Goal: Information Seeking & Learning: Learn about a topic

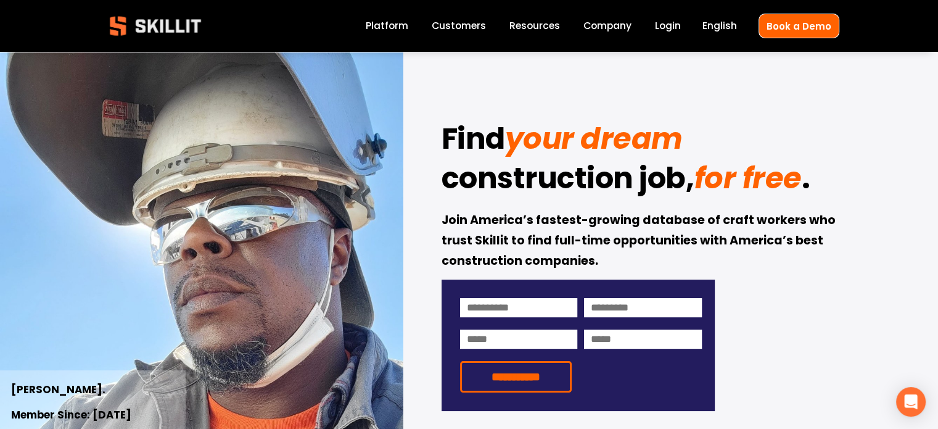
click at [372, 27] on link "Platform" at bounding box center [387, 26] width 43 height 17
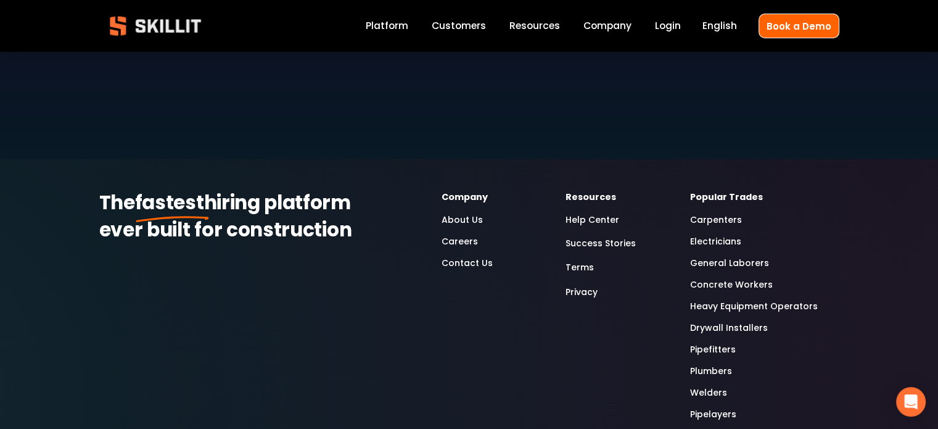
scroll to position [3638, 0]
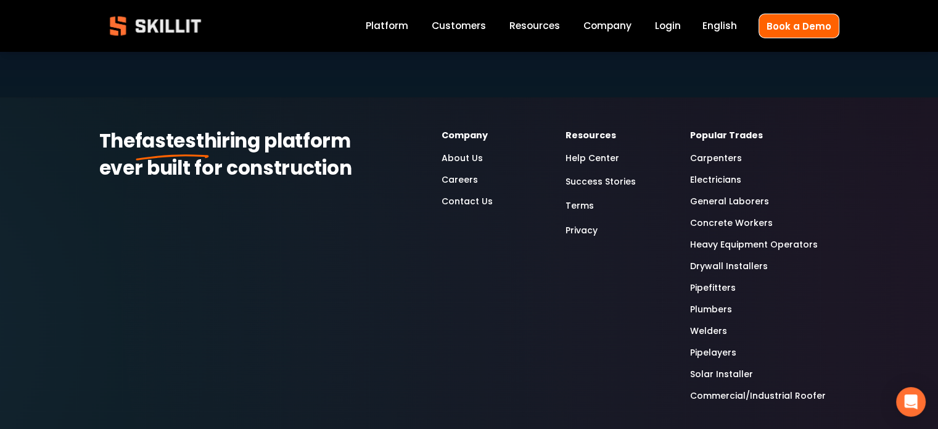
click at [459, 173] on link "Careers" at bounding box center [459, 180] width 36 height 14
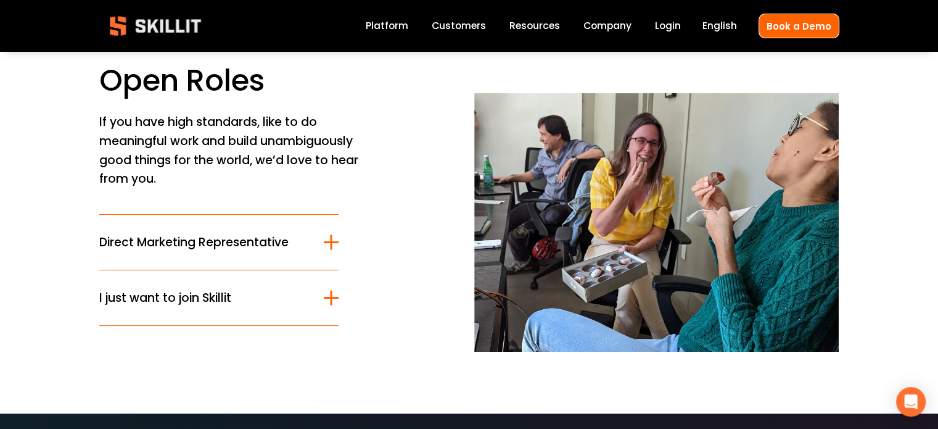
click at [234, 298] on span "I just want to join Skillit" at bounding box center [211, 298] width 225 height 18
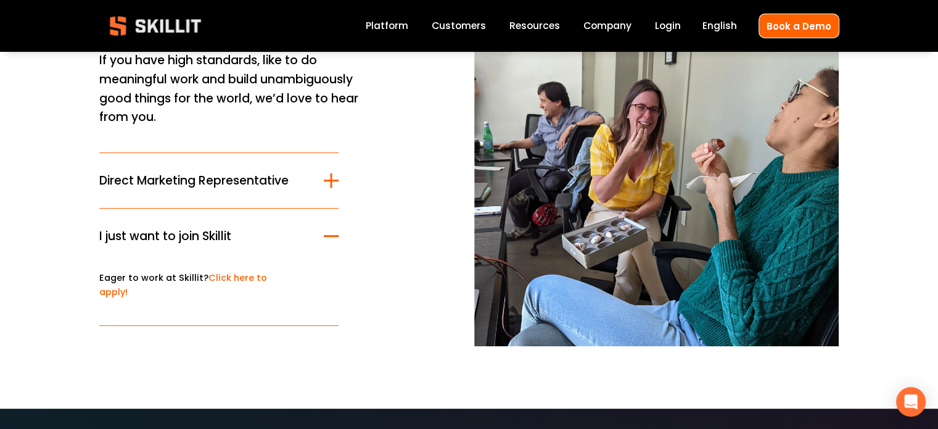
scroll to position [185, 0]
